Goal: Information Seeking & Learning: Learn about a topic

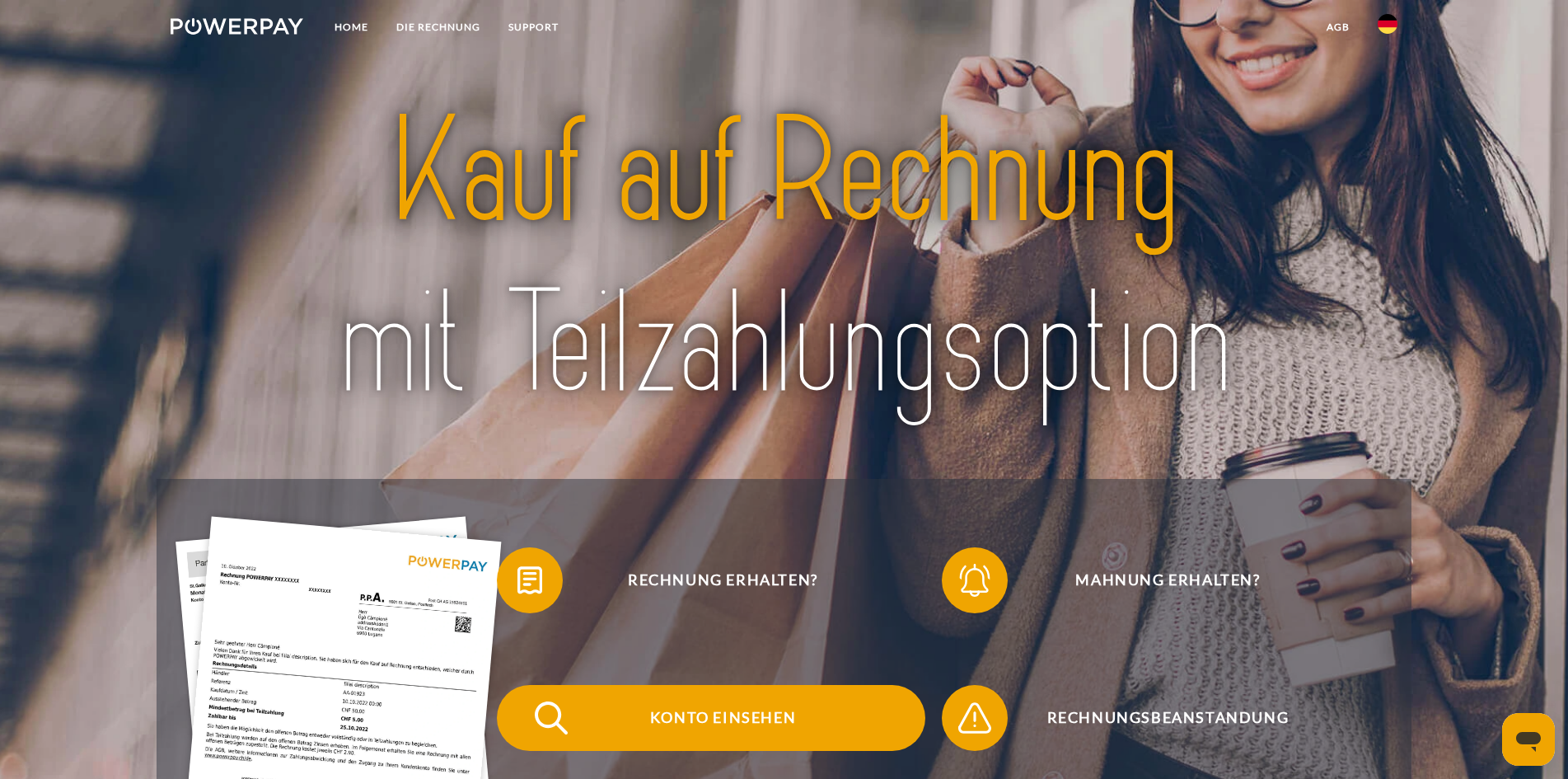
click at [756, 724] on span "Konto einsehen" at bounding box center [723, 718] width 404 height 66
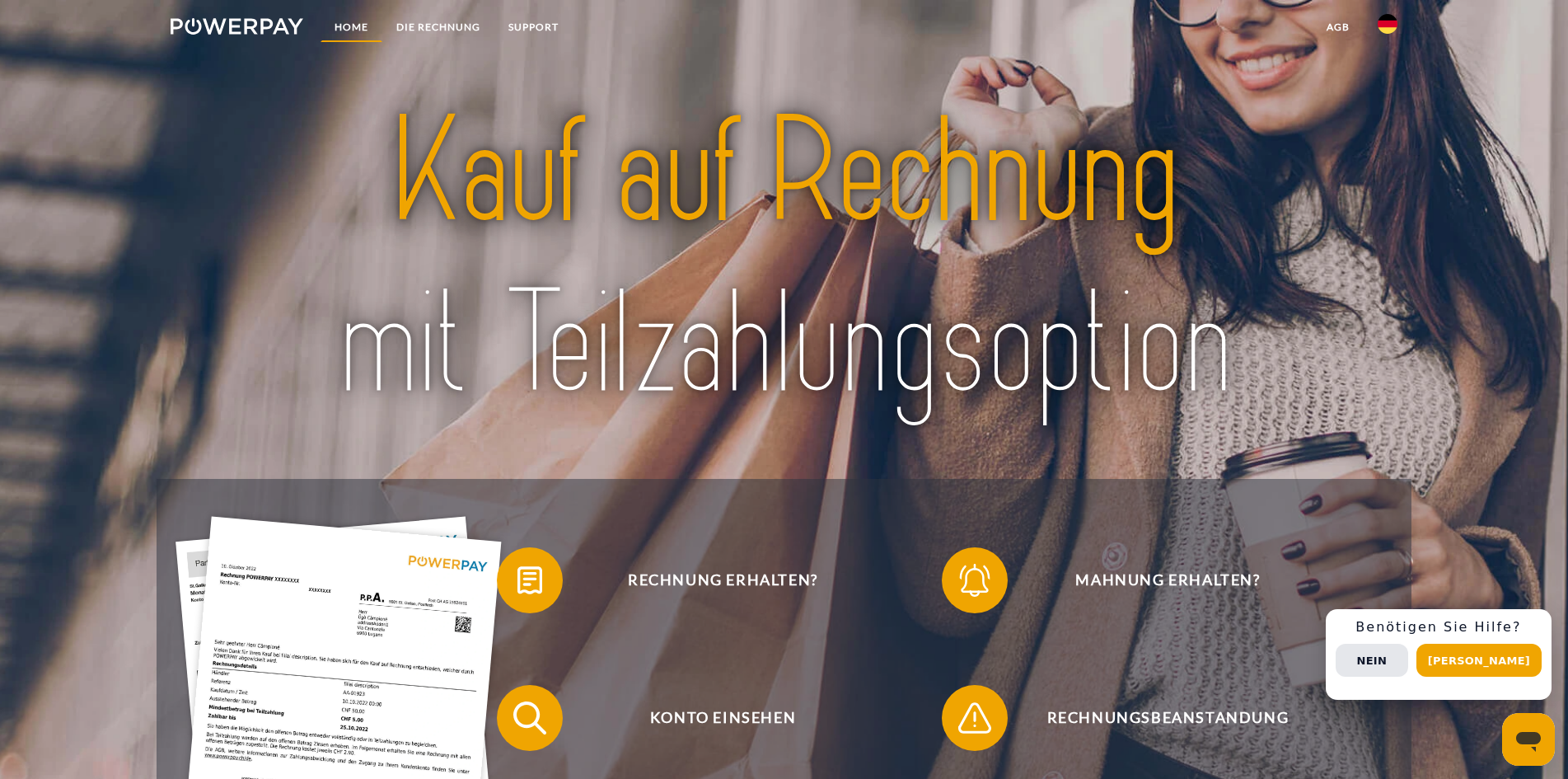
click at [346, 25] on link "Home" at bounding box center [352, 27] width 62 height 30
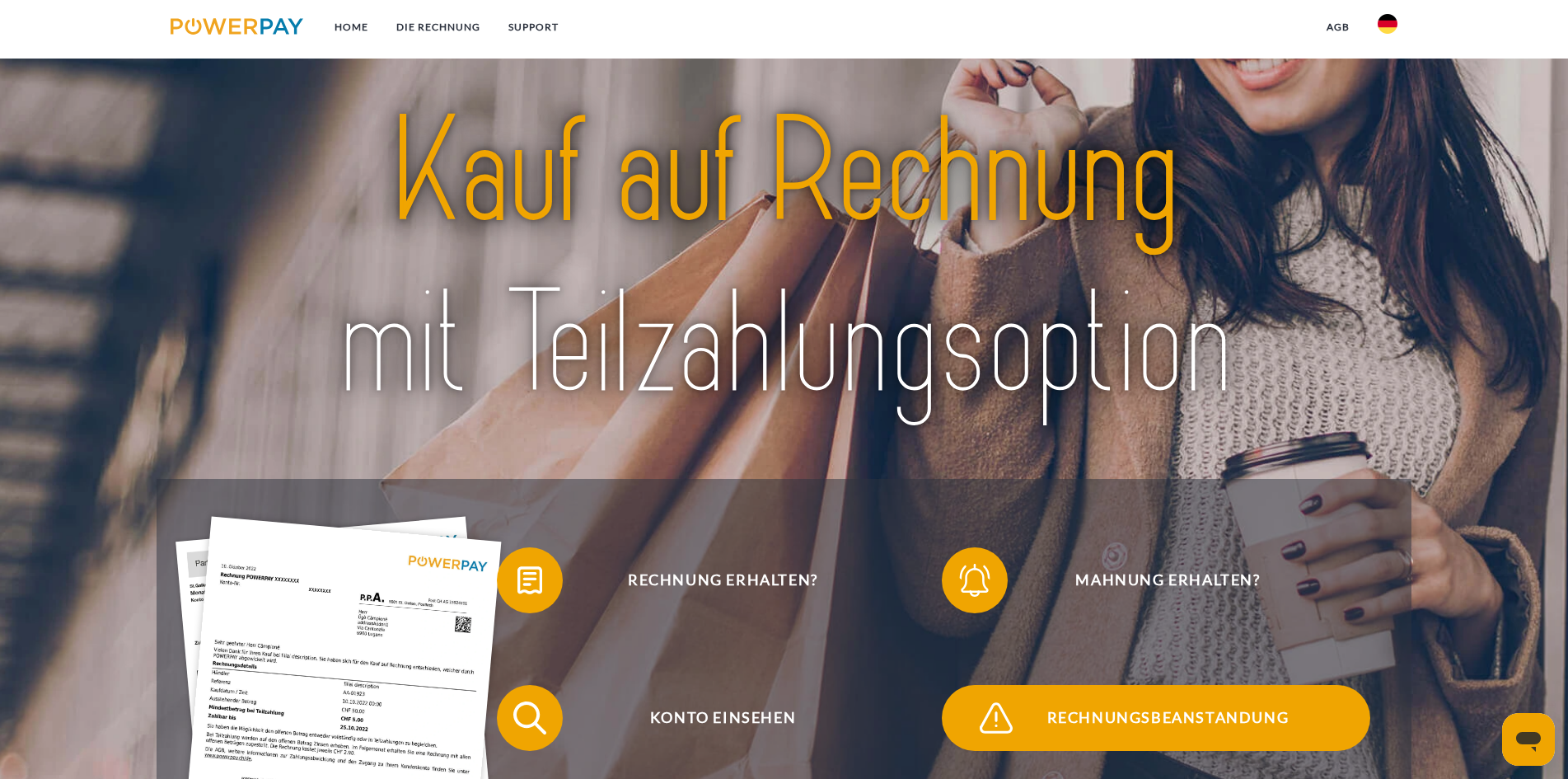
scroll to position [248, 0]
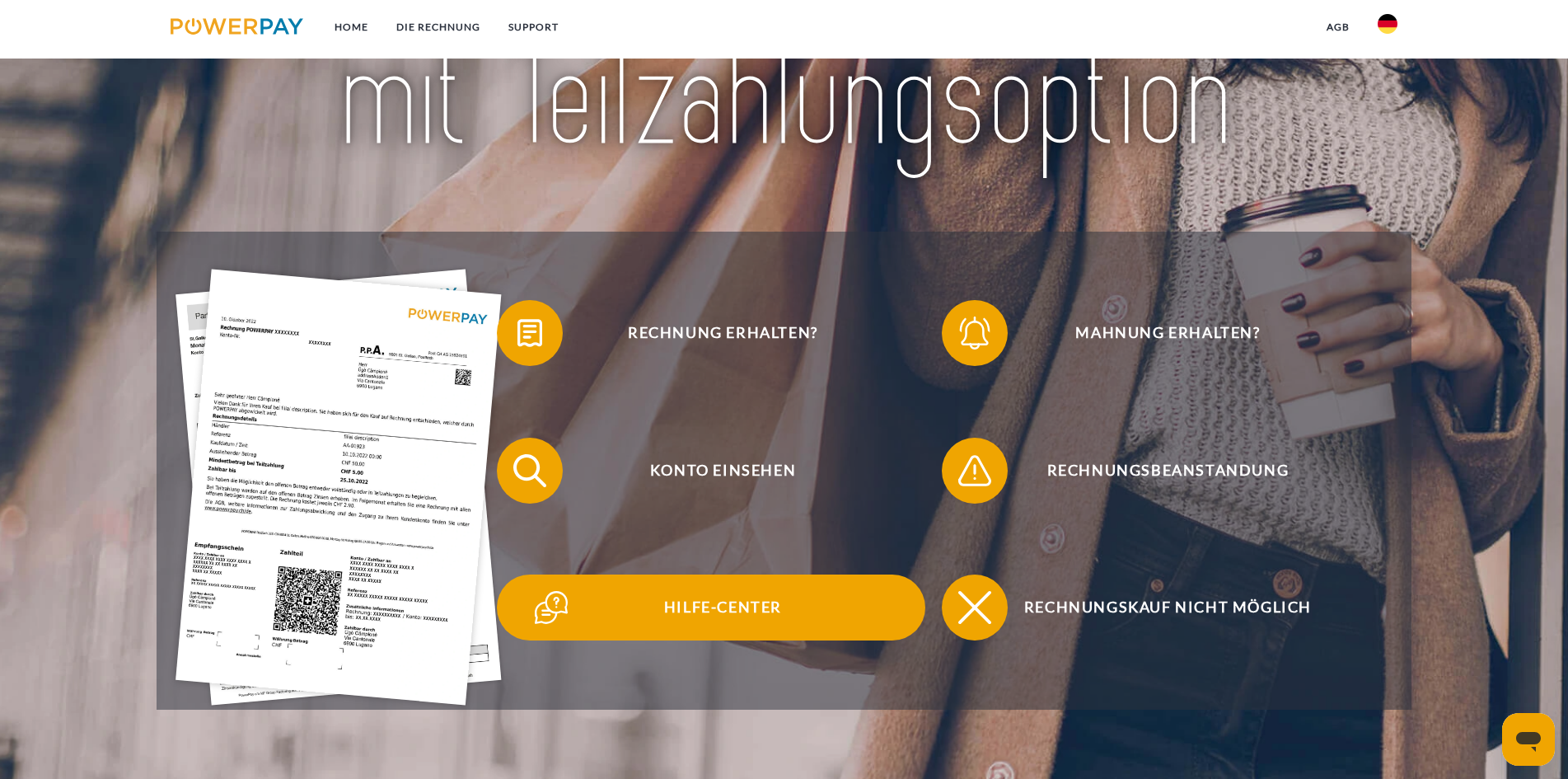
click at [719, 602] on span "Hilfe-Center" at bounding box center [723, 607] width 404 height 66
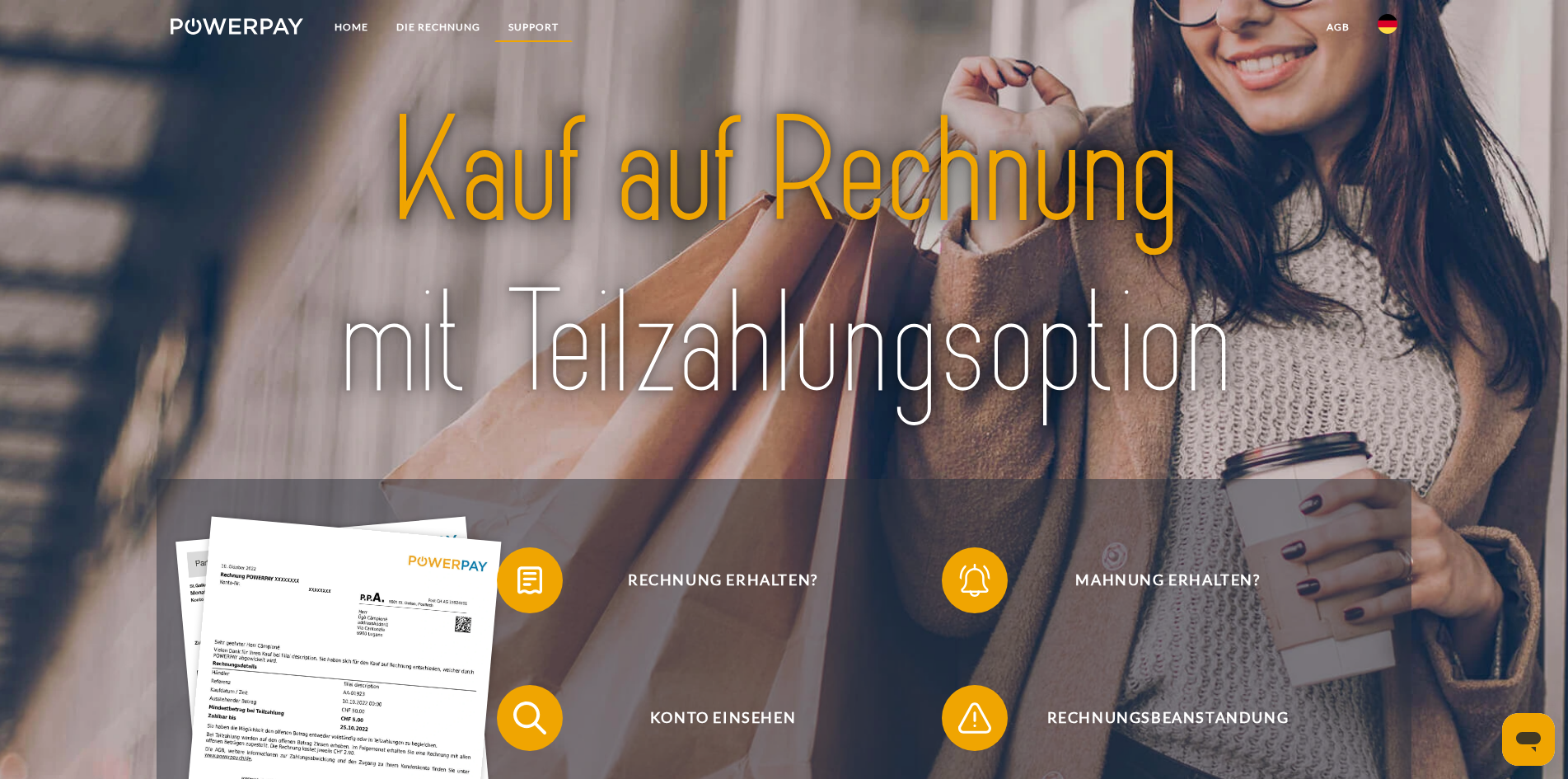
click at [560, 24] on link "SUPPORT" at bounding box center [533, 27] width 78 height 30
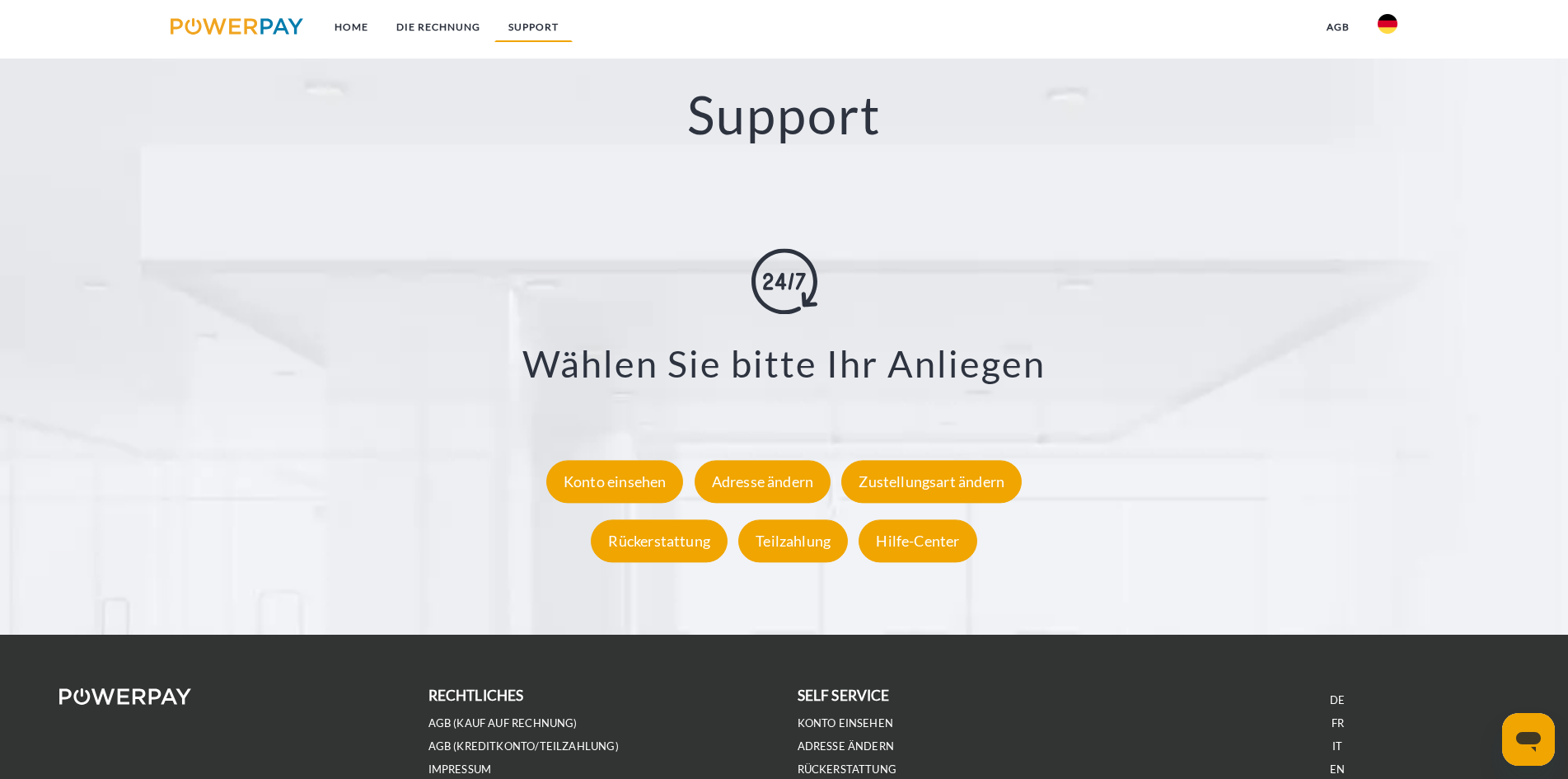
scroll to position [2898, 0]
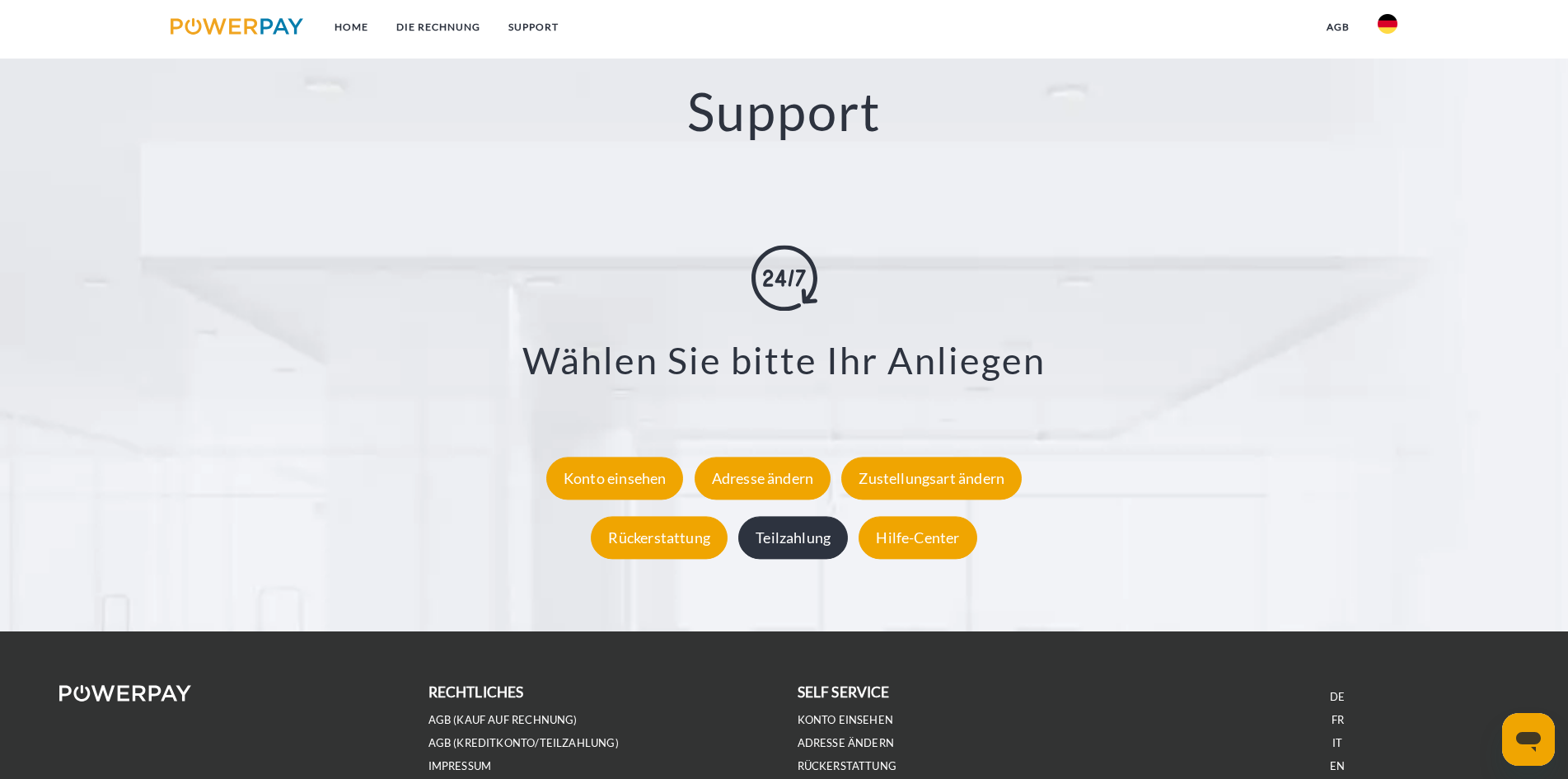
click at [805, 543] on div "Teilzahlung" at bounding box center [793, 538] width 110 height 43
